Goal: Task Accomplishment & Management: Use online tool/utility

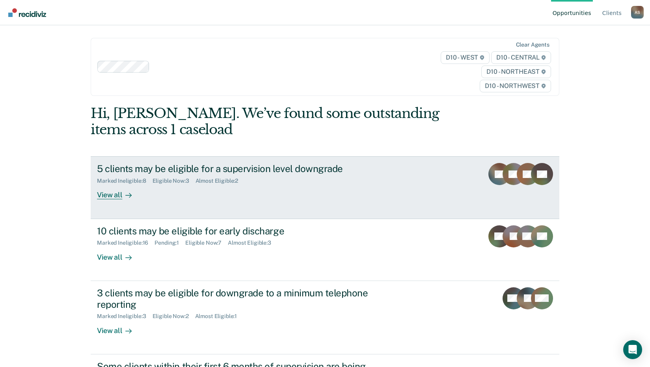
click at [108, 196] on div "View all" at bounding box center [119, 191] width 44 height 15
